Goal: Task Accomplishment & Management: Manage account settings

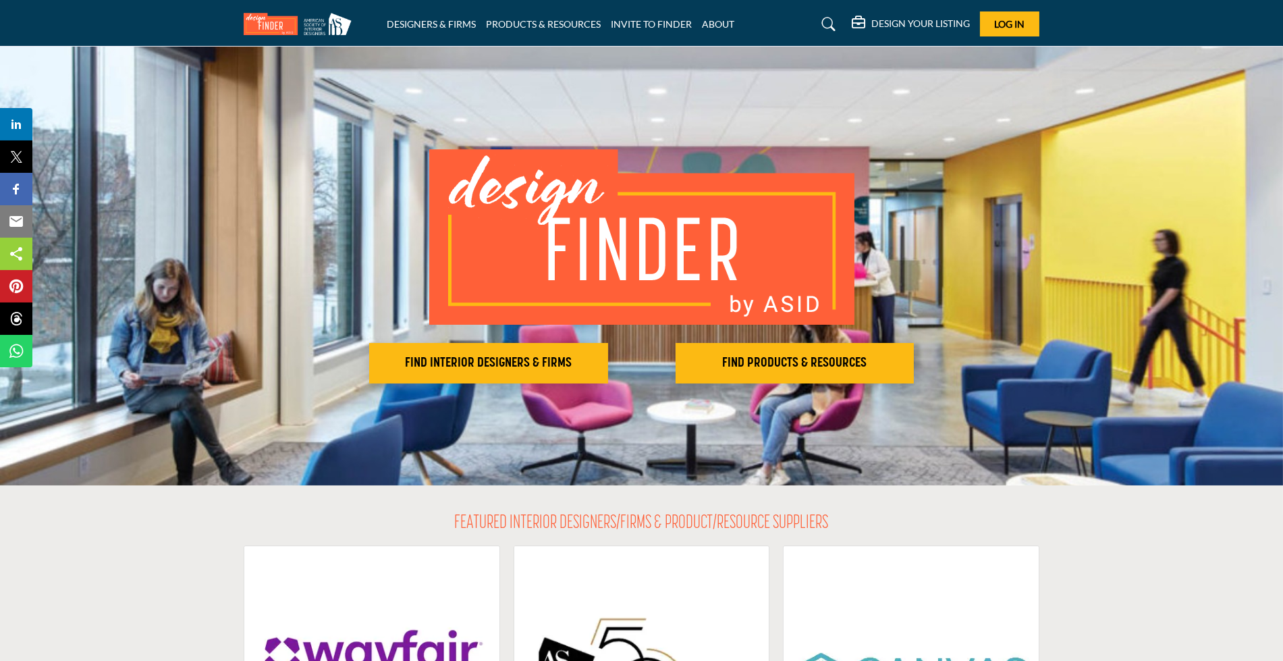
click at [933, 23] on h5 "DESIGN YOUR LISTING" at bounding box center [920, 24] width 99 height 12
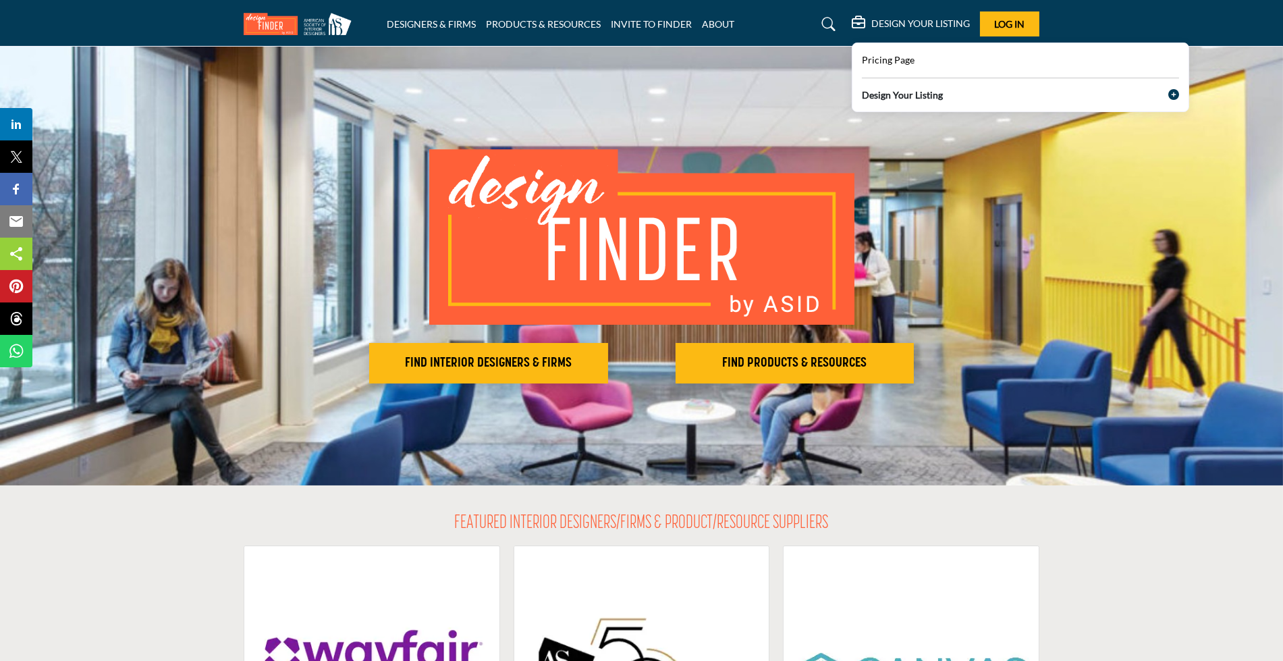
click at [891, 94] on b "Design Your Listing" at bounding box center [902, 95] width 81 height 14
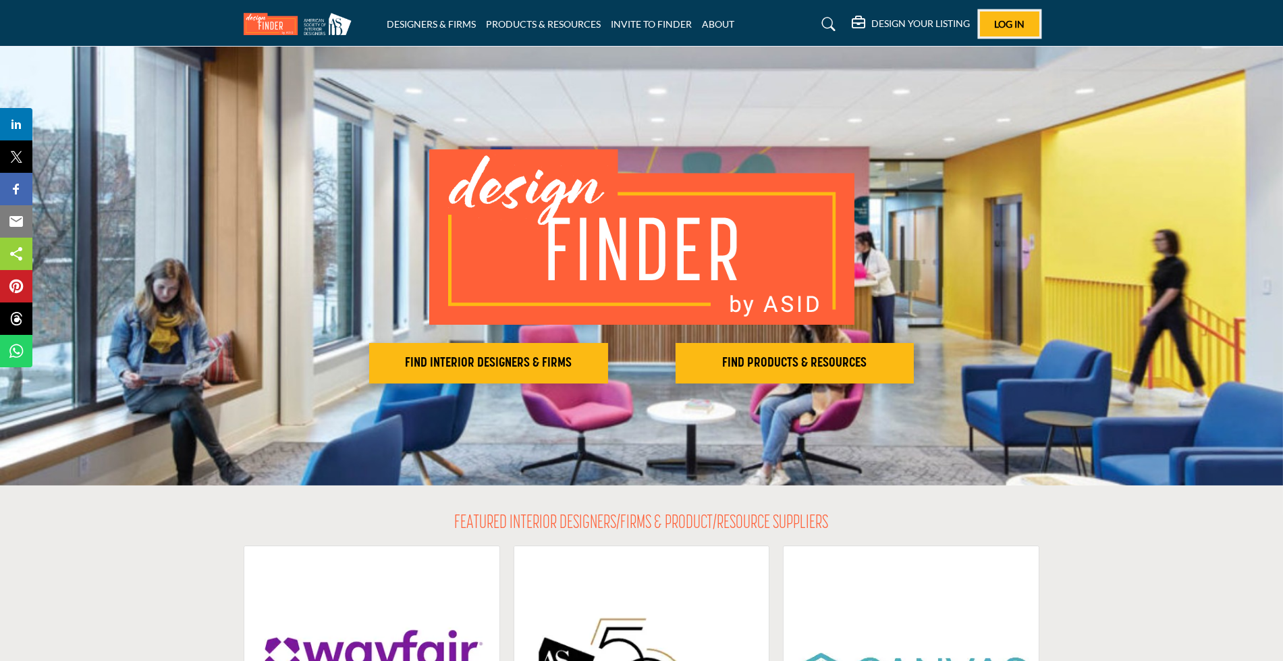
click at [1006, 20] on span "Log In" at bounding box center [1010, 23] width 30 height 11
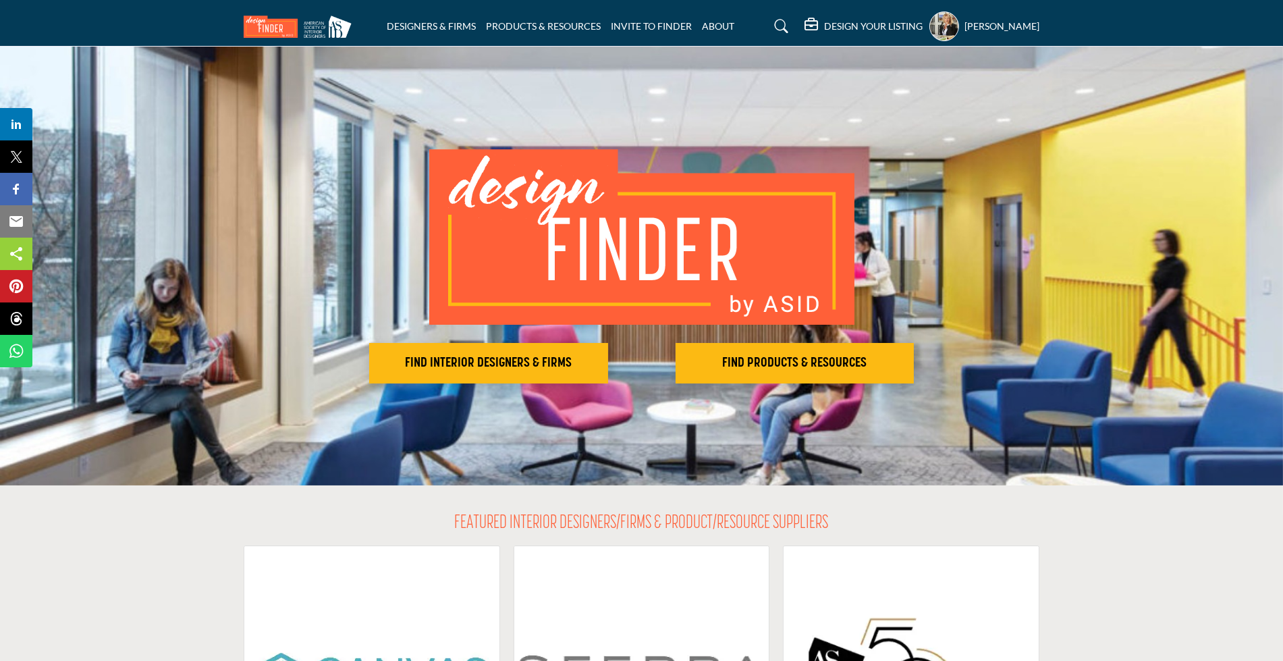
click at [951, 24] on profile-featured-8b325a7b-beeb-4685-81a5-d842f922c351 "Show hide supplier dropdown" at bounding box center [944, 26] width 30 height 30
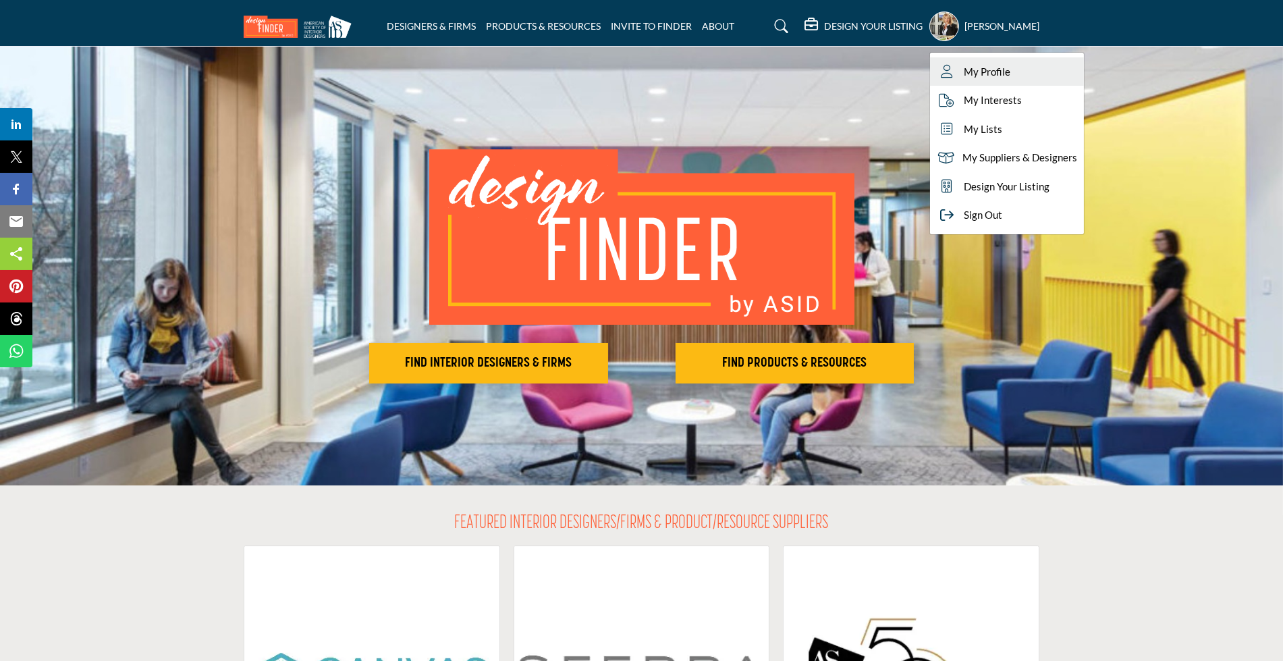
click at [964, 71] on span "My Profile" at bounding box center [987, 72] width 47 height 16
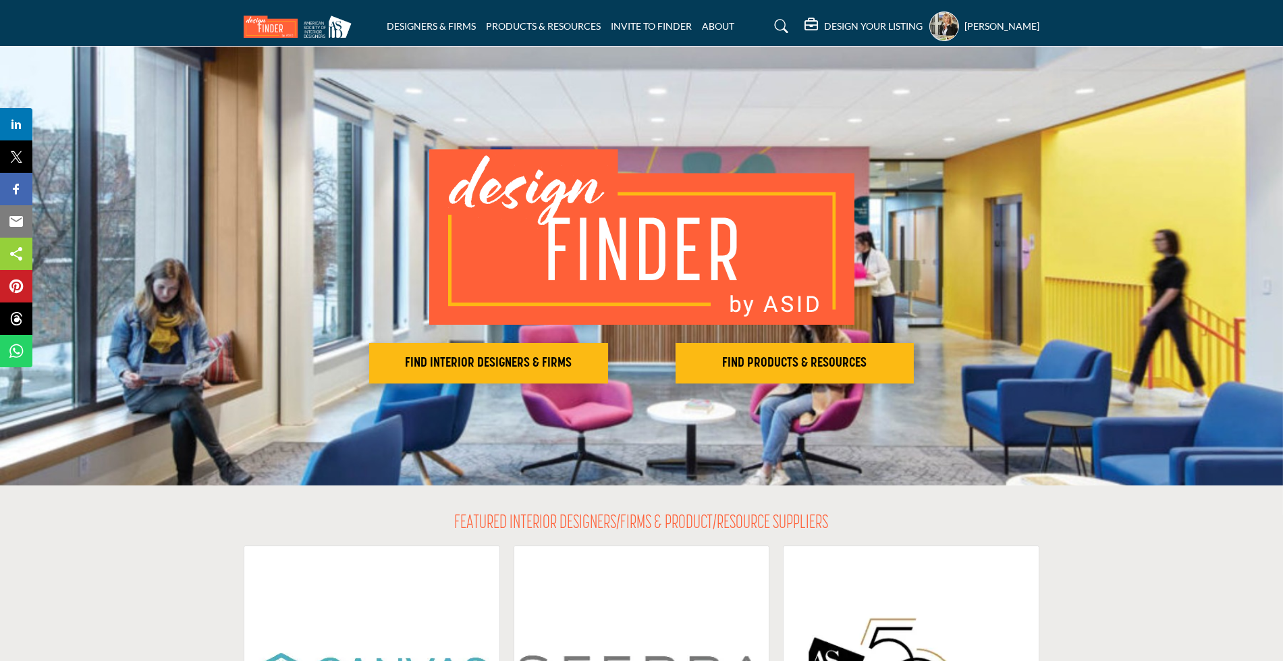
click at [862, 26] on h5 "DESIGN YOUR LISTING" at bounding box center [873, 26] width 99 height 12
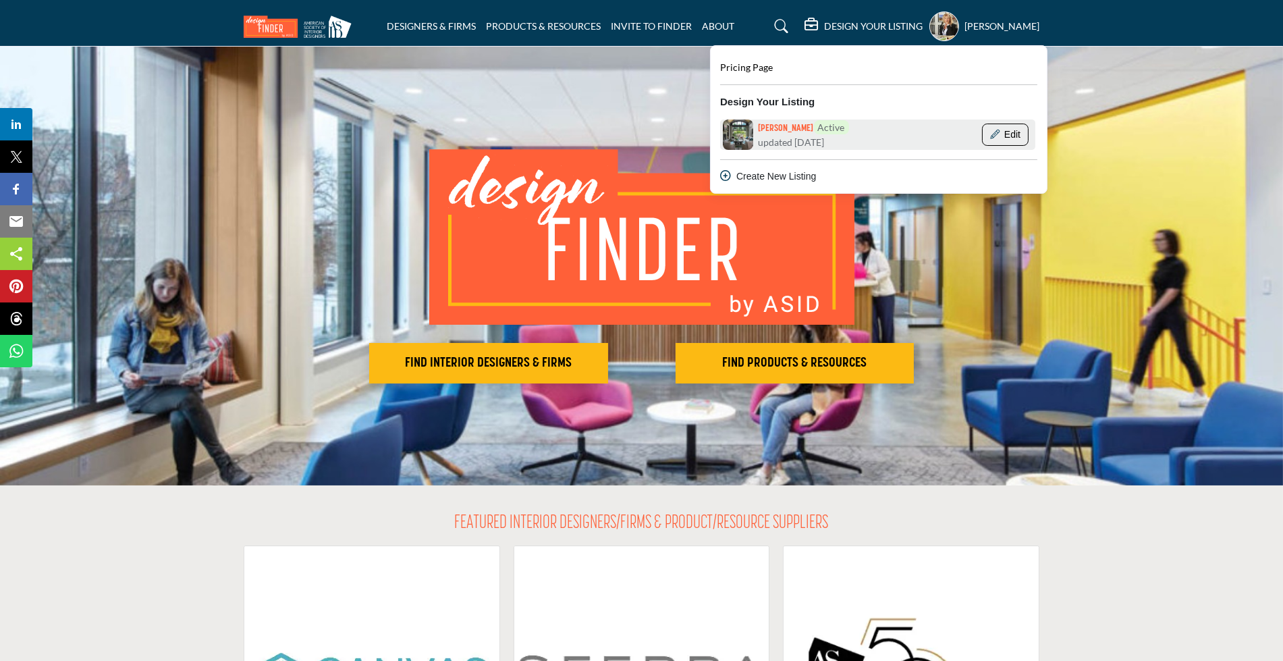
click at [999, 131] on button "Edit" at bounding box center [1005, 135] width 46 height 23
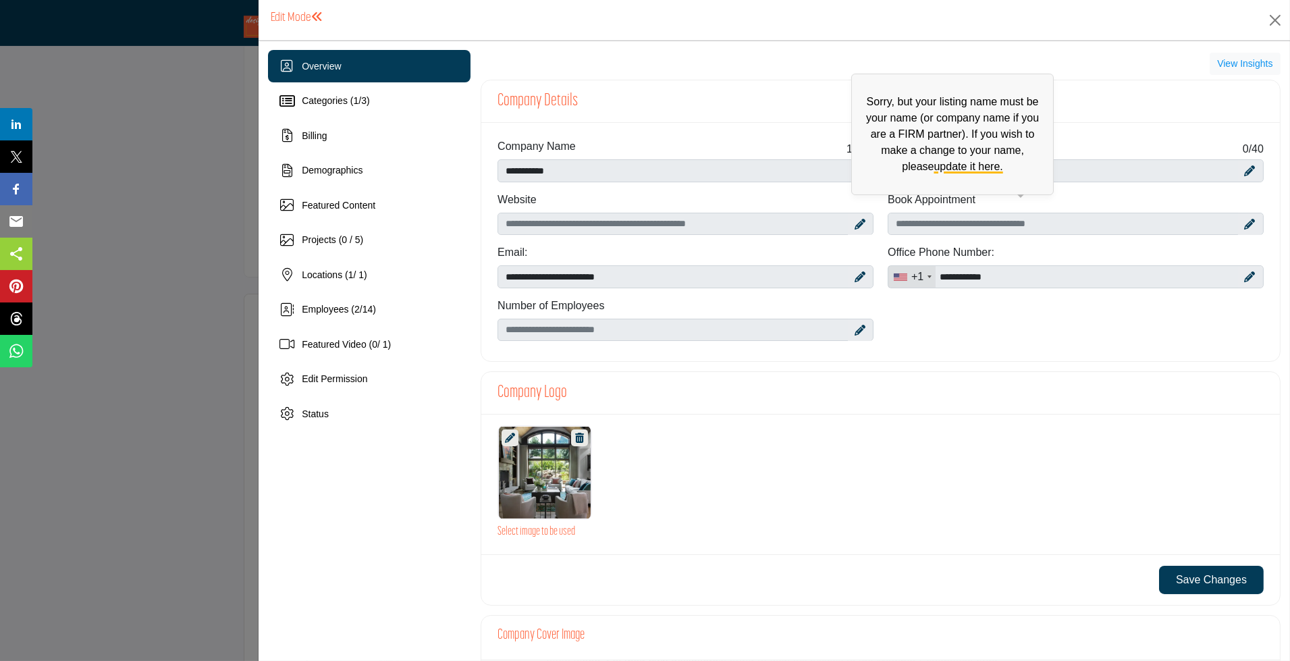
click at [859, 169] on p "Sorry, but your listing name must be your name (or company name if you are a FI…" at bounding box center [953, 134] width 188 height 81
click at [945, 164] on link "update it here." at bounding box center [968, 166] width 69 height 11
